Goal: Task Accomplishment & Management: Manage account settings

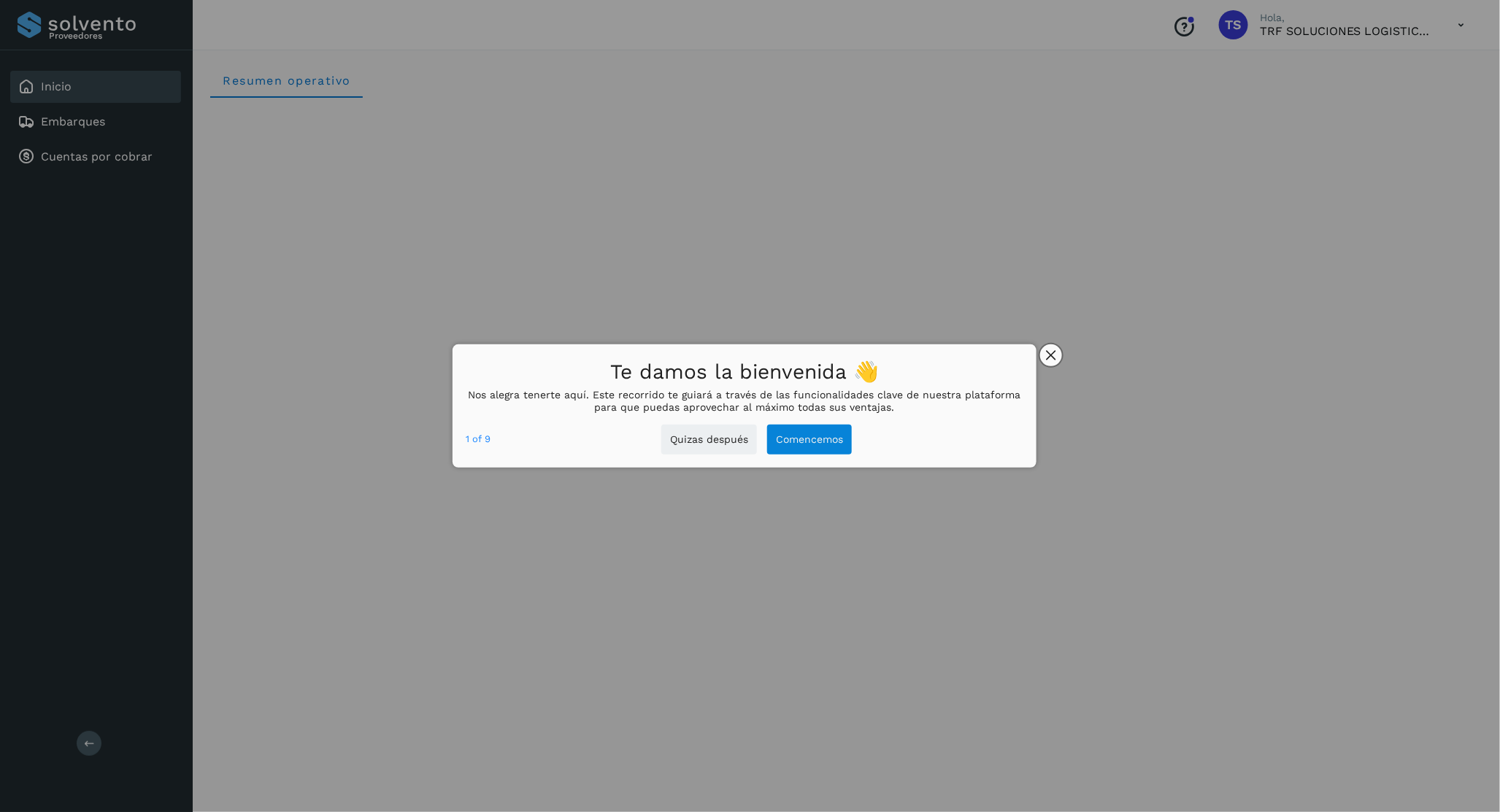
click at [1053, 351] on icon "close," at bounding box center [1051, 356] width 10 height 10
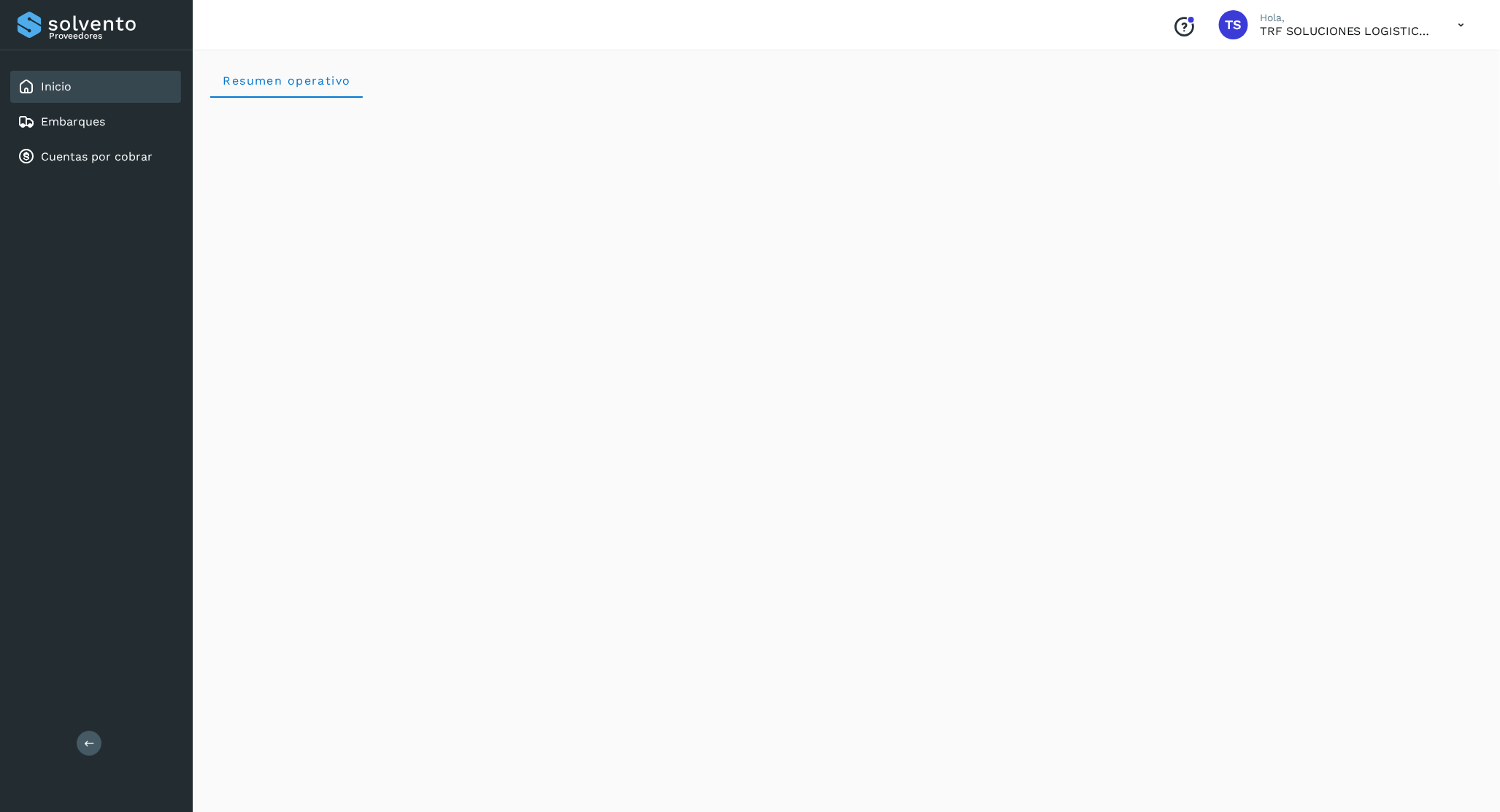
click at [1451, 20] on icon at bounding box center [1462, 25] width 30 height 30
click at [1398, 74] on div "Cerrar sesión" at bounding box center [1388, 65] width 174 height 28
